Goal: Task Accomplishment & Management: Complete application form

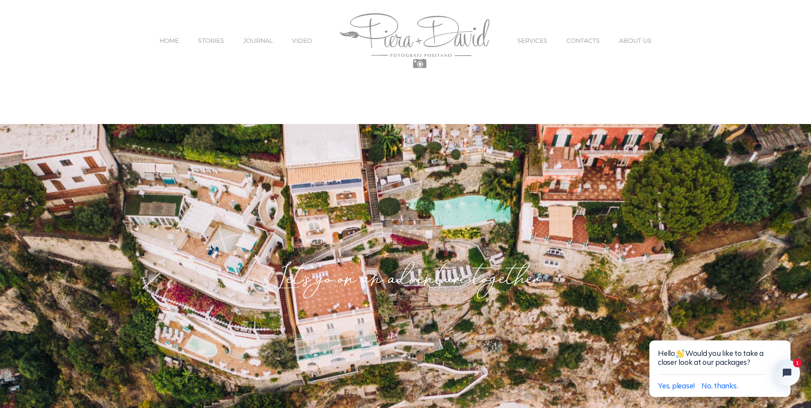
click at [539, 41] on span "SERVICES" at bounding box center [532, 41] width 30 height 6
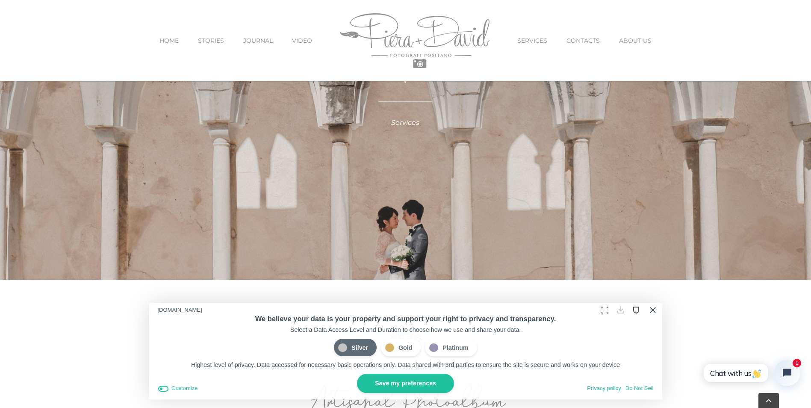
click at [652, 311] on button "Close Cookie Compliance" at bounding box center [652, 309] width 13 height 13
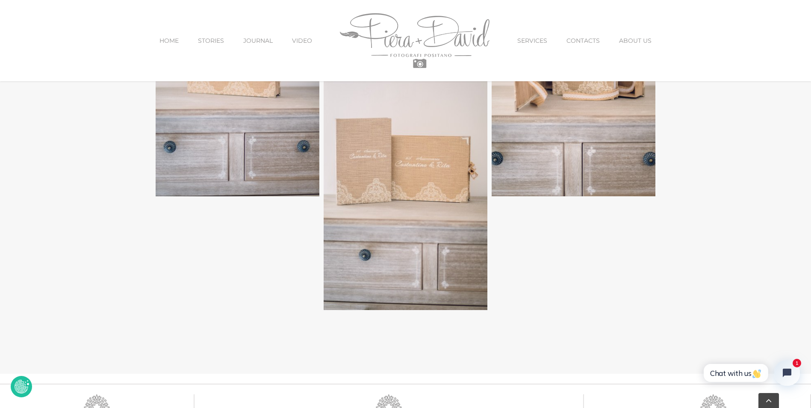
scroll to position [2761, 0]
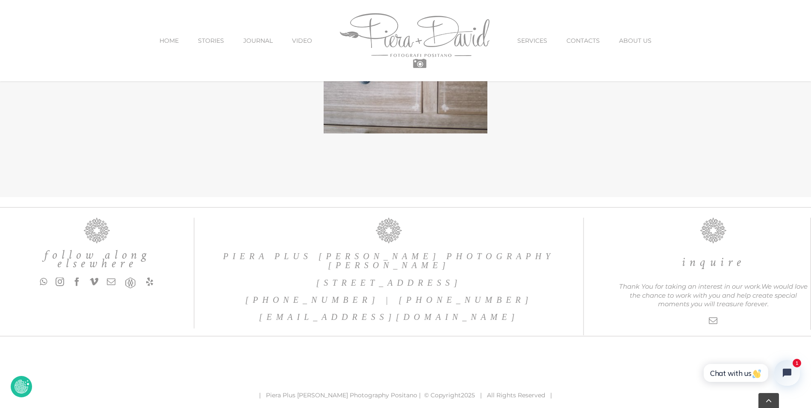
click at [171, 43] on span "HOME" at bounding box center [169, 41] width 19 height 6
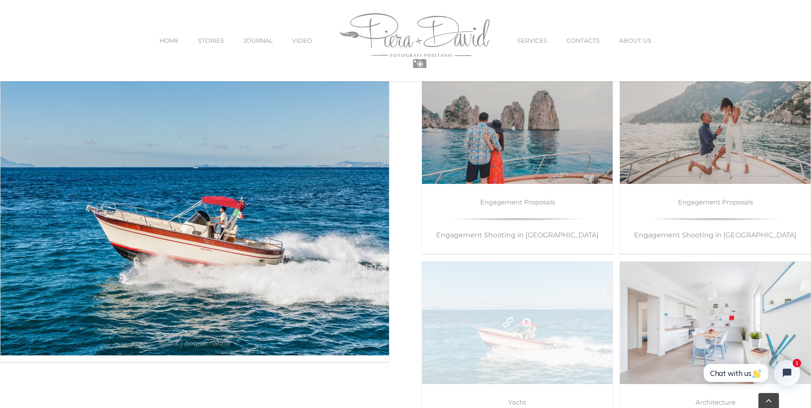
scroll to position [4576, 0]
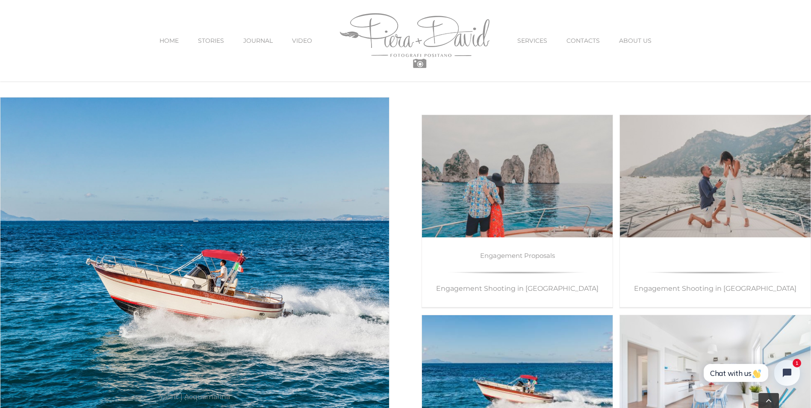
click at [716, 259] on link "Engagement Proposals" at bounding box center [715, 255] width 75 height 8
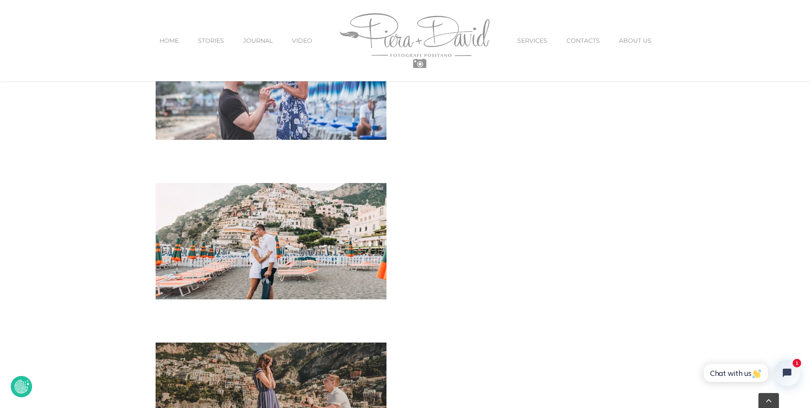
scroll to position [892, 0]
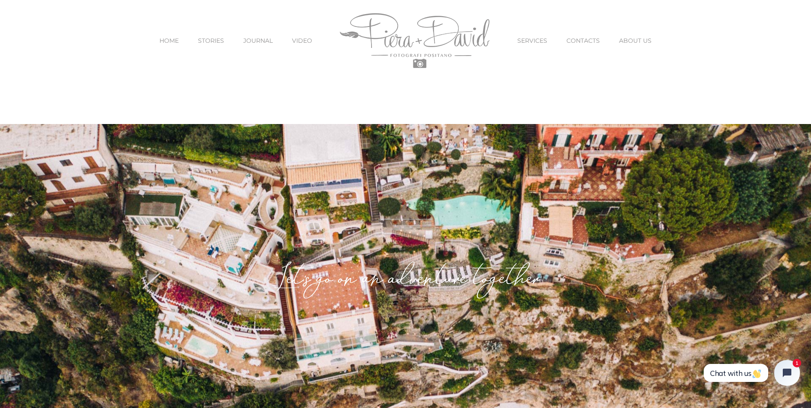
click at [251, 39] on span "JOURNAL" at bounding box center [258, 41] width 30 height 6
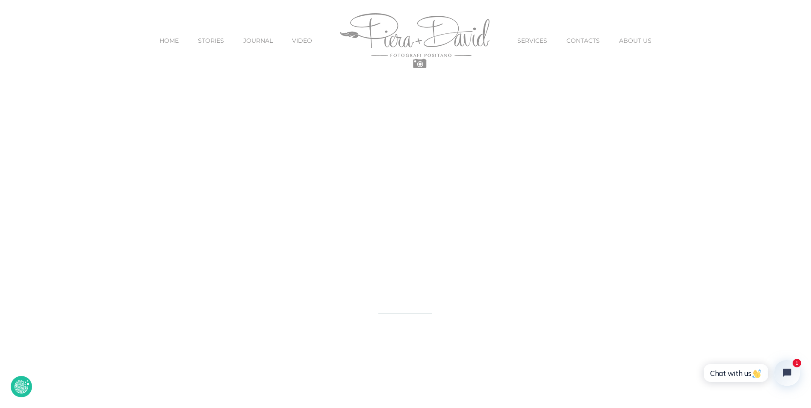
click at [209, 41] on span "STORIES" at bounding box center [211, 41] width 26 height 6
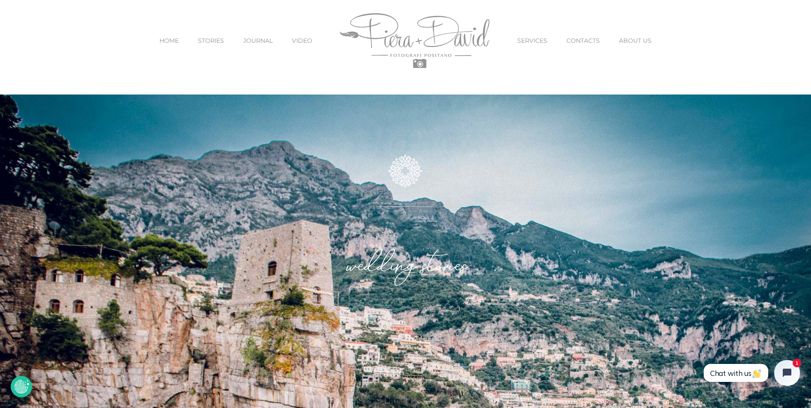
click at [170, 44] on span "HOME" at bounding box center [169, 41] width 19 height 6
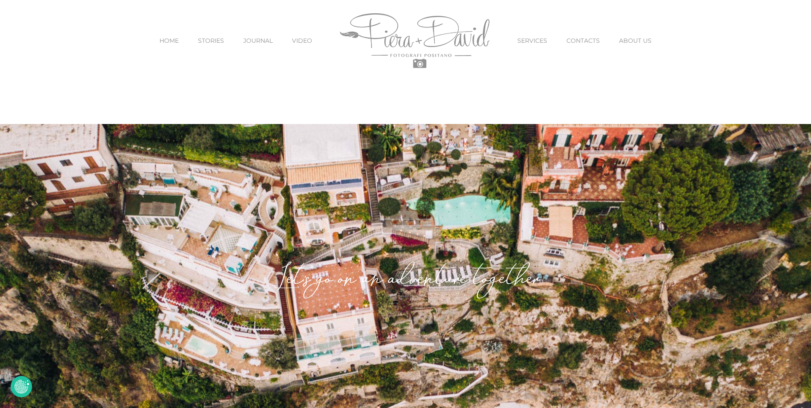
click at [257, 41] on span "JOURNAL" at bounding box center [258, 41] width 30 height 6
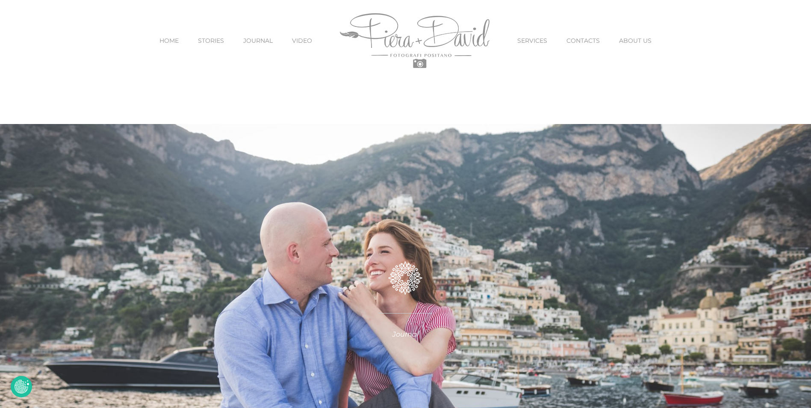
click at [213, 41] on span "STORIES" at bounding box center [211, 41] width 26 height 6
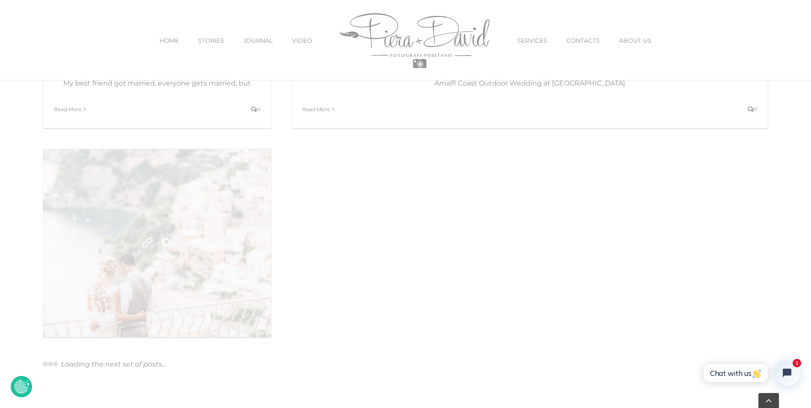
scroll to position [813, 0]
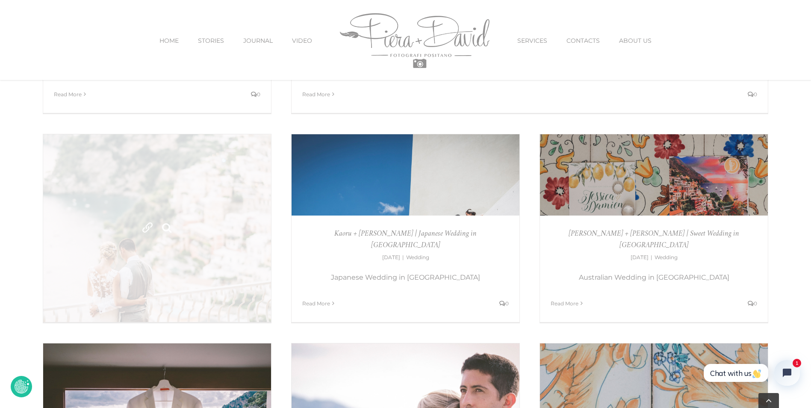
click at [210, 263] on link "Matt + Morgan | Romantic Wedding in Positano" at bounding box center [157, 228] width 228 height 188
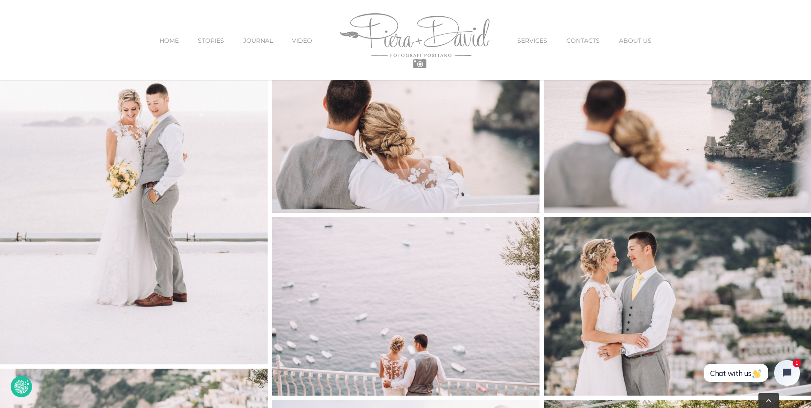
scroll to position [4362, 0]
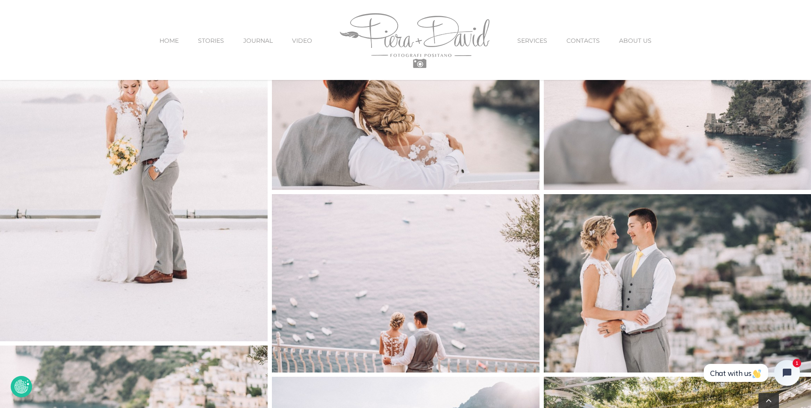
click at [593, 38] on span "CONTACTS" at bounding box center [583, 41] width 33 height 6
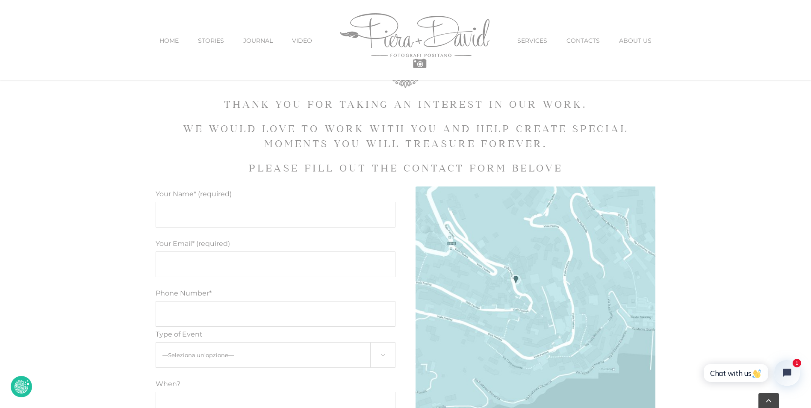
scroll to position [428, 0]
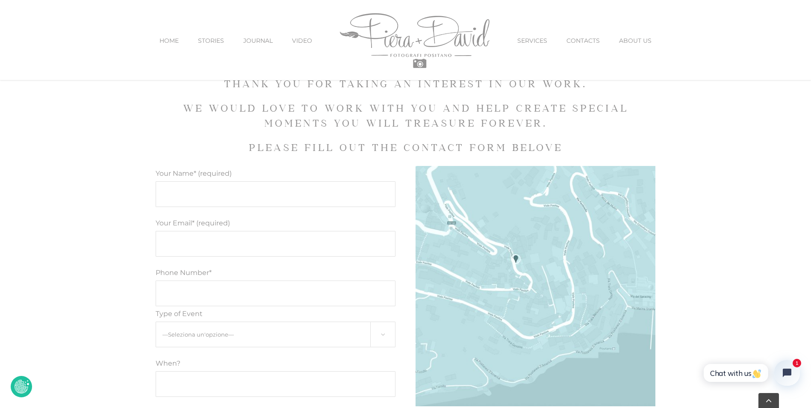
click at [236, 198] on input "Your Name* (required)" at bounding box center [276, 194] width 240 height 26
type input "Harper Sahm"
type input "harper@duraplasinc.com"
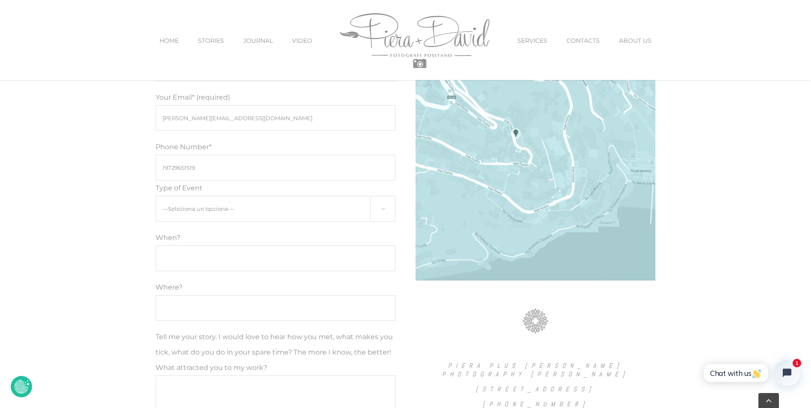
scroll to position [556, 0]
type input "19729651519"
click at [271, 198] on select "—Seleziona un'opzione— Engagement Proposal Wedding Maternity Children" at bounding box center [276, 206] width 240 height 26
select select "Engagement"
click at [156, 193] on select "—Seleziona un'opzione— Engagement Proposal Wedding Maternity Children" at bounding box center [276, 206] width 240 height 26
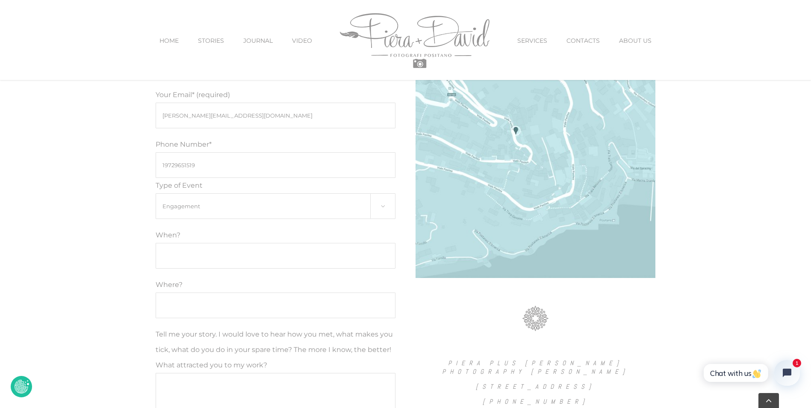
click at [186, 251] on input "Modulo di contatto" at bounding box center [276, 256] width 240 height 26
type input "October 6th 2025"
click at [241, 307] on input "Where?" at bounding box center [276, 306] width 240 height 26
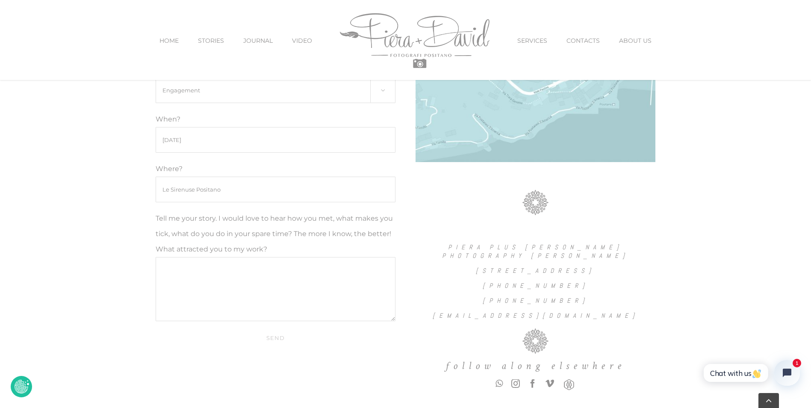
scroll to position [684, 0]
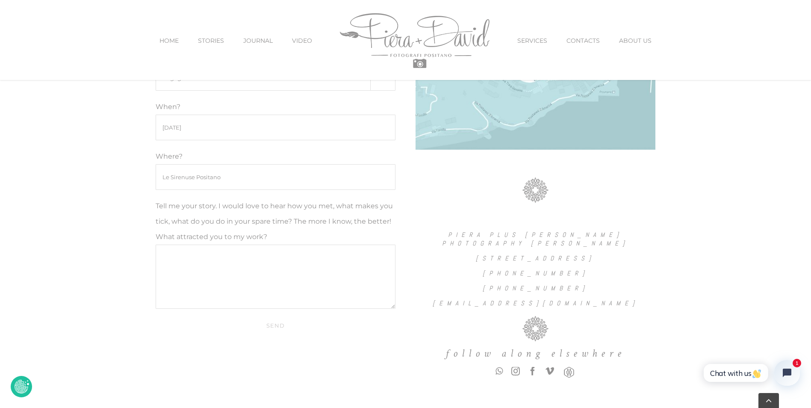
type input "Le Sirenuse Positano"
click at [203, 263] on textarea "Tell me your story. I would love to hear how you met, what makes you tick, what…" at bounding box center [276, 277] width 240 height 64
click at [322, 256] on textarea "Tell me your story. I would love to hear how you met, what makes you tick, what…" at bounding box center [276, 277] width 240 height 64
click at [354, 272] on textarea "Hi there! I'm planning a surprise proposal at Le Sirenuse this October and you …" at bounding box center [276, 277] width 240 height 64
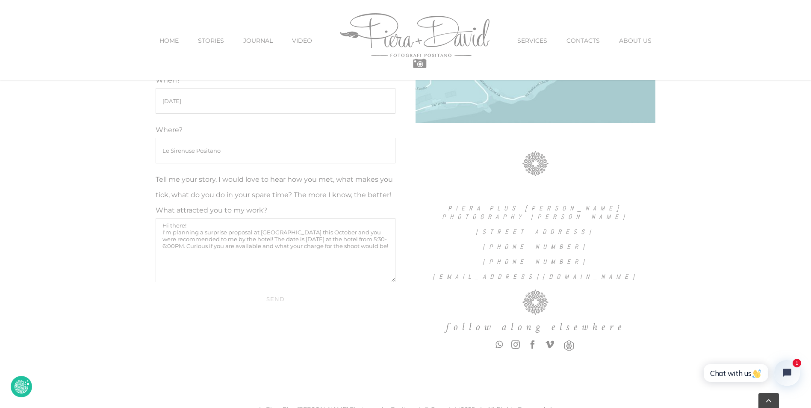
scroll to position [727, 0]
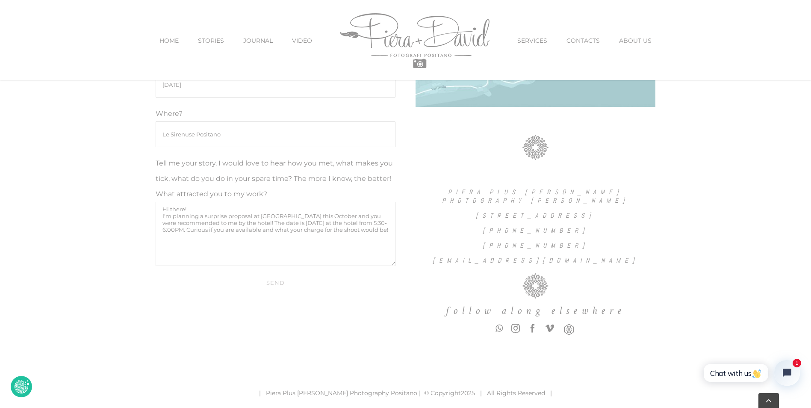
click at [352, 232] on textarea "Hi there! I'm planning a surprise proposal at Le Sirenuse this October and you …" at bounding box center [276, 234] width 240 height 64
click at [389, 233] on textarea "Hi there! I'm planning a surprise proposal at Le Sirenuse this October and you …" at bounding box center [276, 234] width 240 height 64
type textarea "Hi there! I'm planning a surprise proposal at Le Sirenuse this October and you …"
click at [280, 282] on input "Send" at bounding box center [276, 283] width 240 height 16
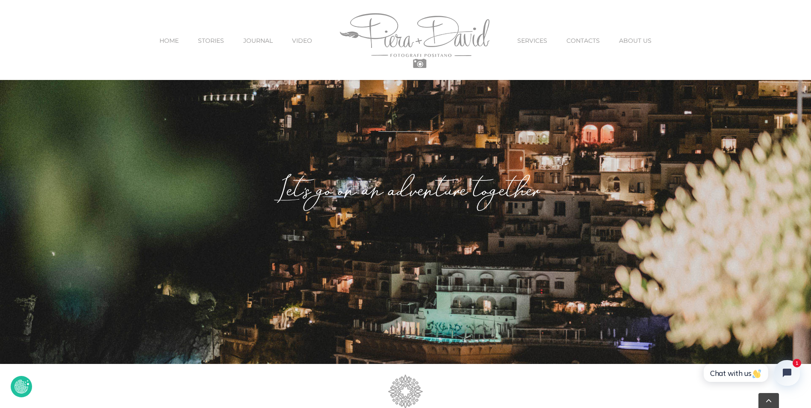
scroll to position [0, 0]
